Goal: Navigation & Orientation: Go to known website

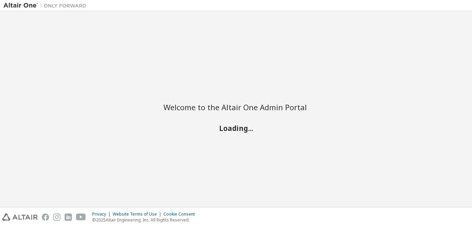
click at [213, 125] on h2 "Loading..." at bounding box center [235, 127] width 145 height 9
